Goal: Task Accomplishment & Management: Manage account settings

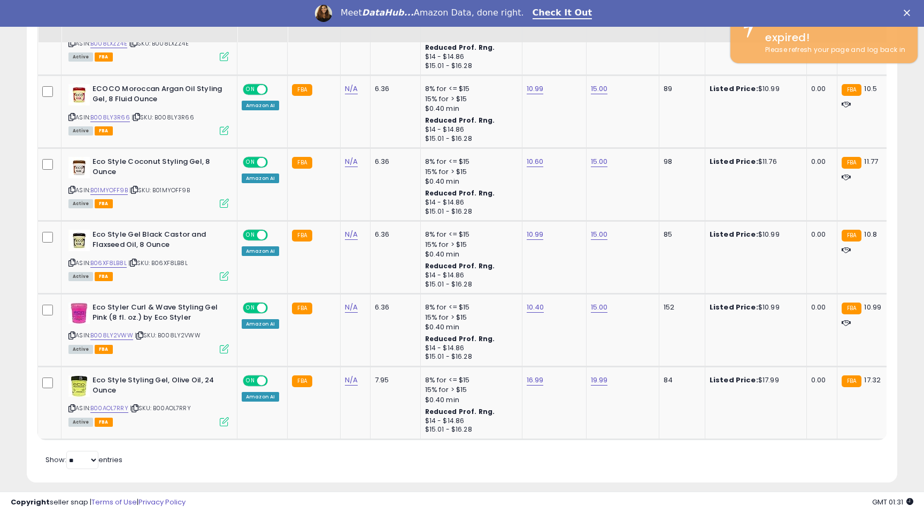
scroll to position [219, 504]
